Goal: Find specific page/section: Find specific page/section

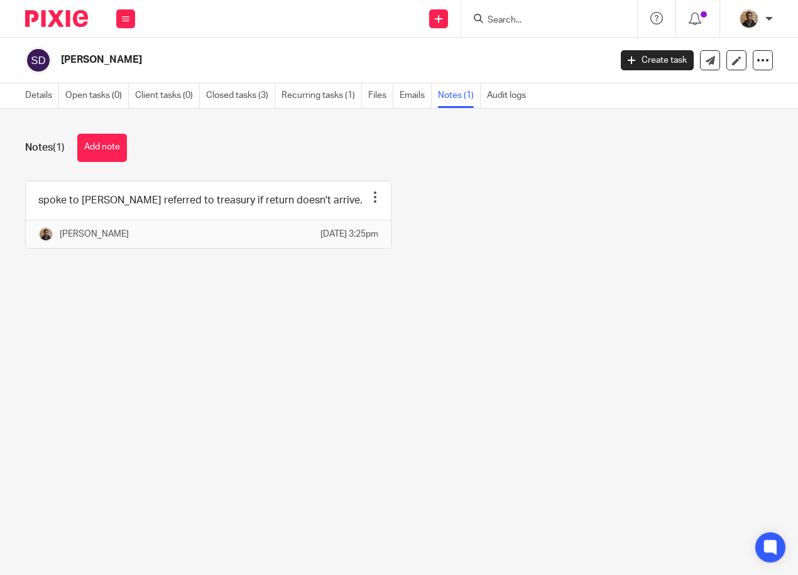
click at [528, 19] on input "Search" at bounding box center [542, 20] width 113 height 11
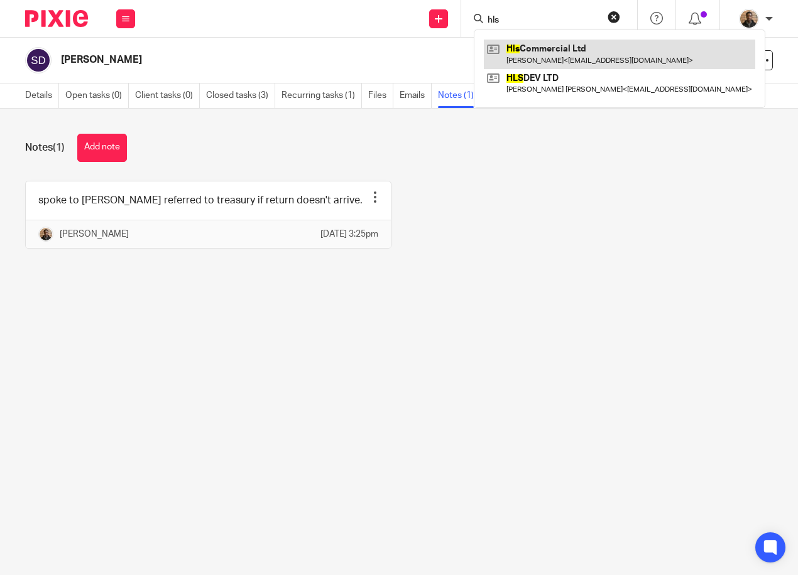
type input "hls"
click at [581, 55] on link at bounding box center [619, 54] width 271 height 29
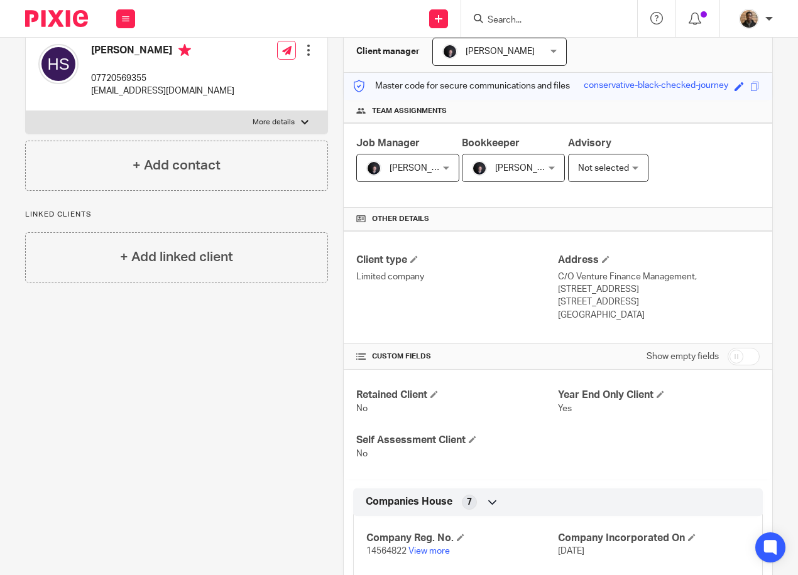
scroll to position [314, 0]
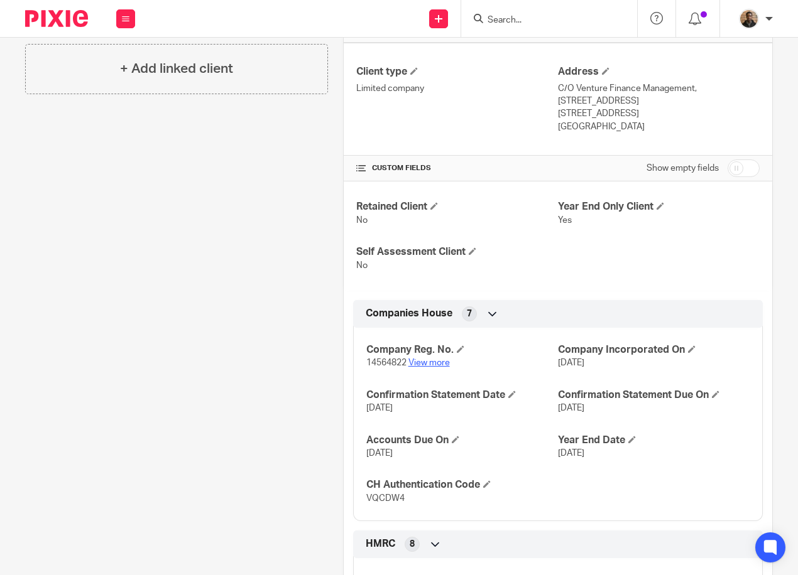
click at [417, 366] on link "View more" at bounding box center [428, 363] width 41 height 9
click at [317, 235] on div "Client contacts Harry Shaw 07720569355 harryshaw1994@gmail.com Edit contact Cre…" at bounding box center [170, 518] width 318 height 1396
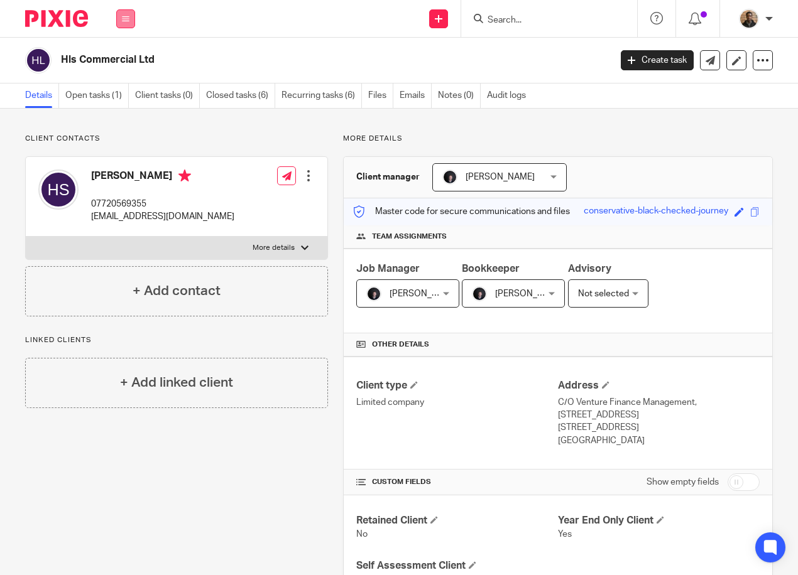
click at [122, 19] on icon at bounding box center [126, 19] width 8 height 8
click at [123, 58] on link "Work" at bounding box center [119, 58] width 20 height 9
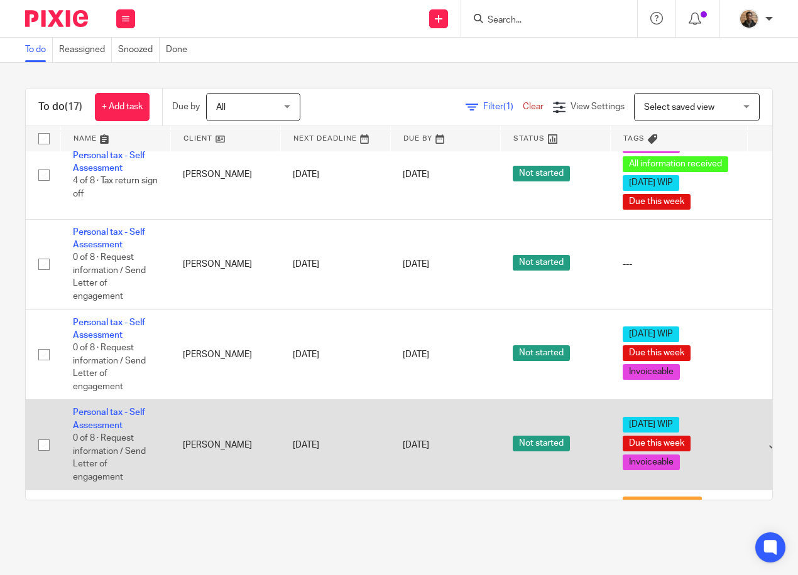
scroll to position [930, 0]
